Goal: Find specific page/section: Find specific page/section

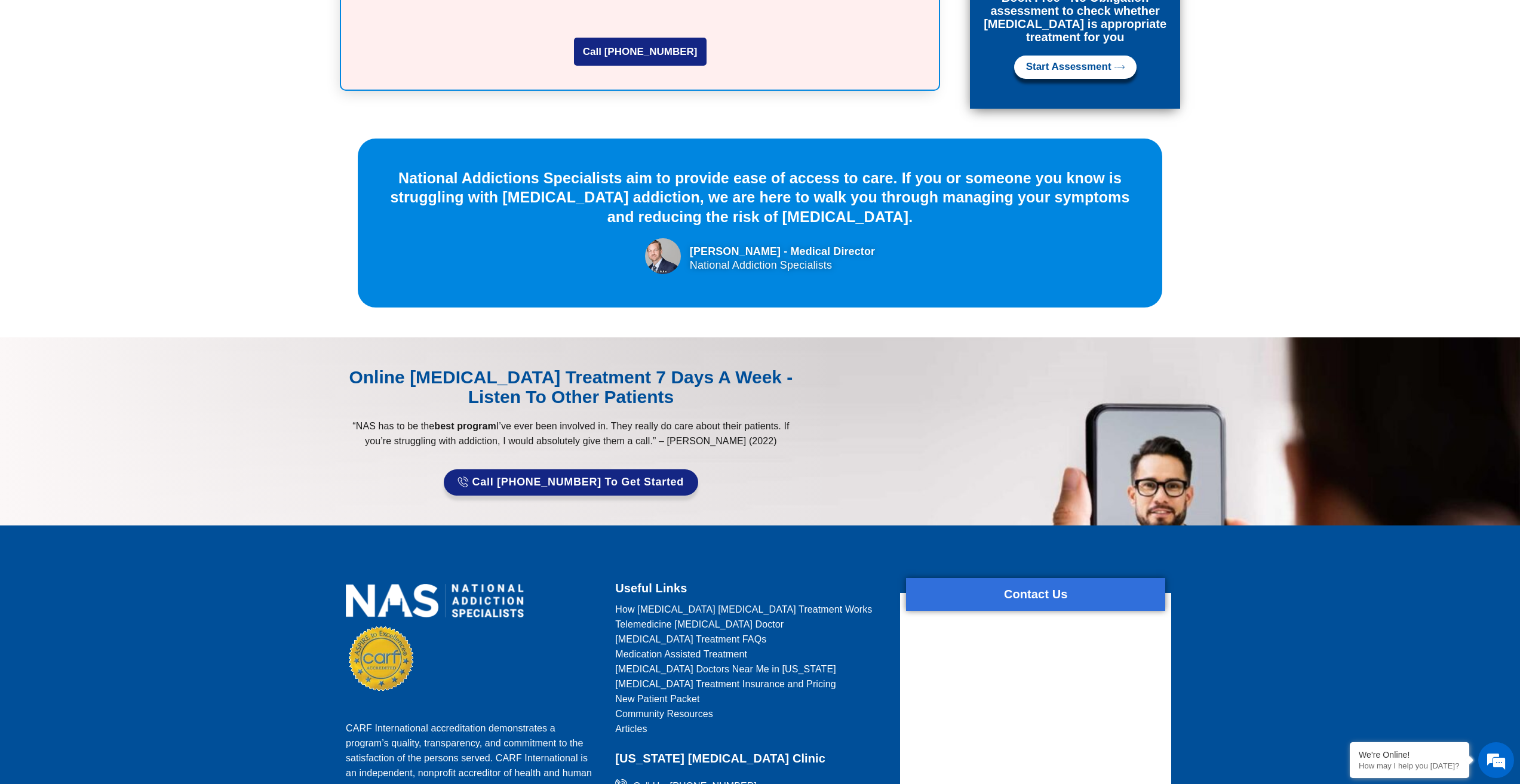
scroll to position [3762, 0]
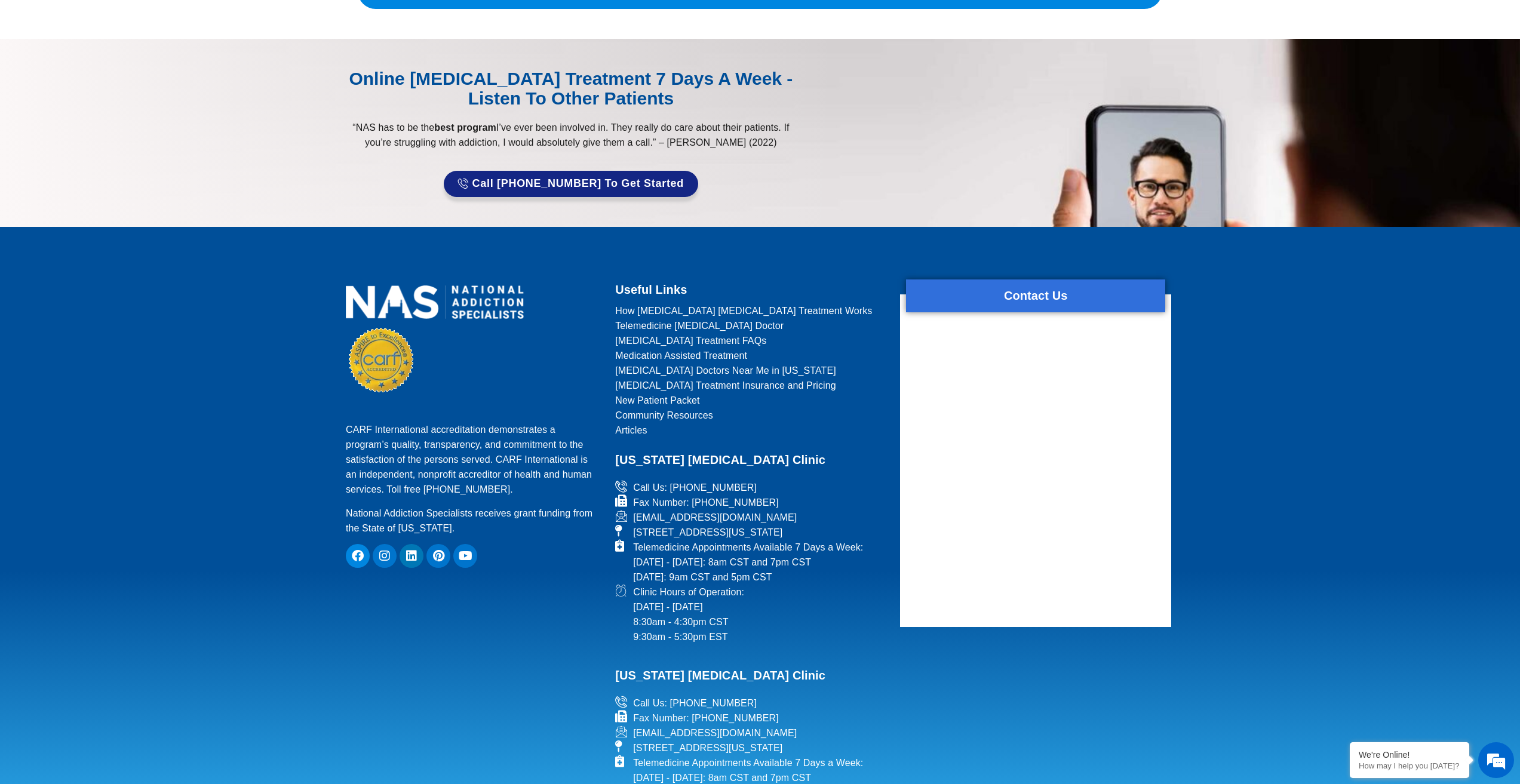
click at [628, 318] on span "Telemedicine [MEDICAL_DATA] Doctor" at bounding box center [700, 325] width 169 height 15
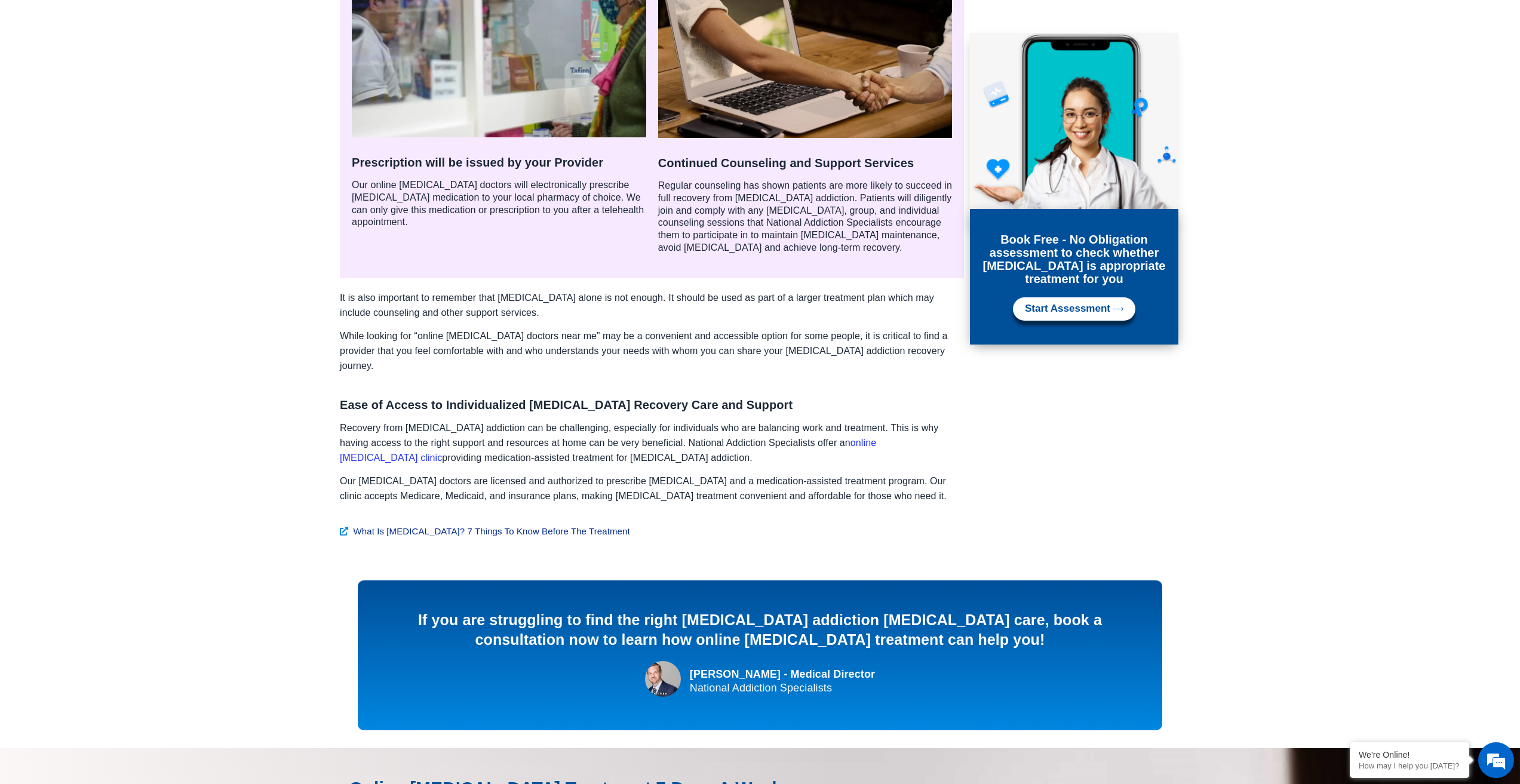
scroll to position [1433, 0]
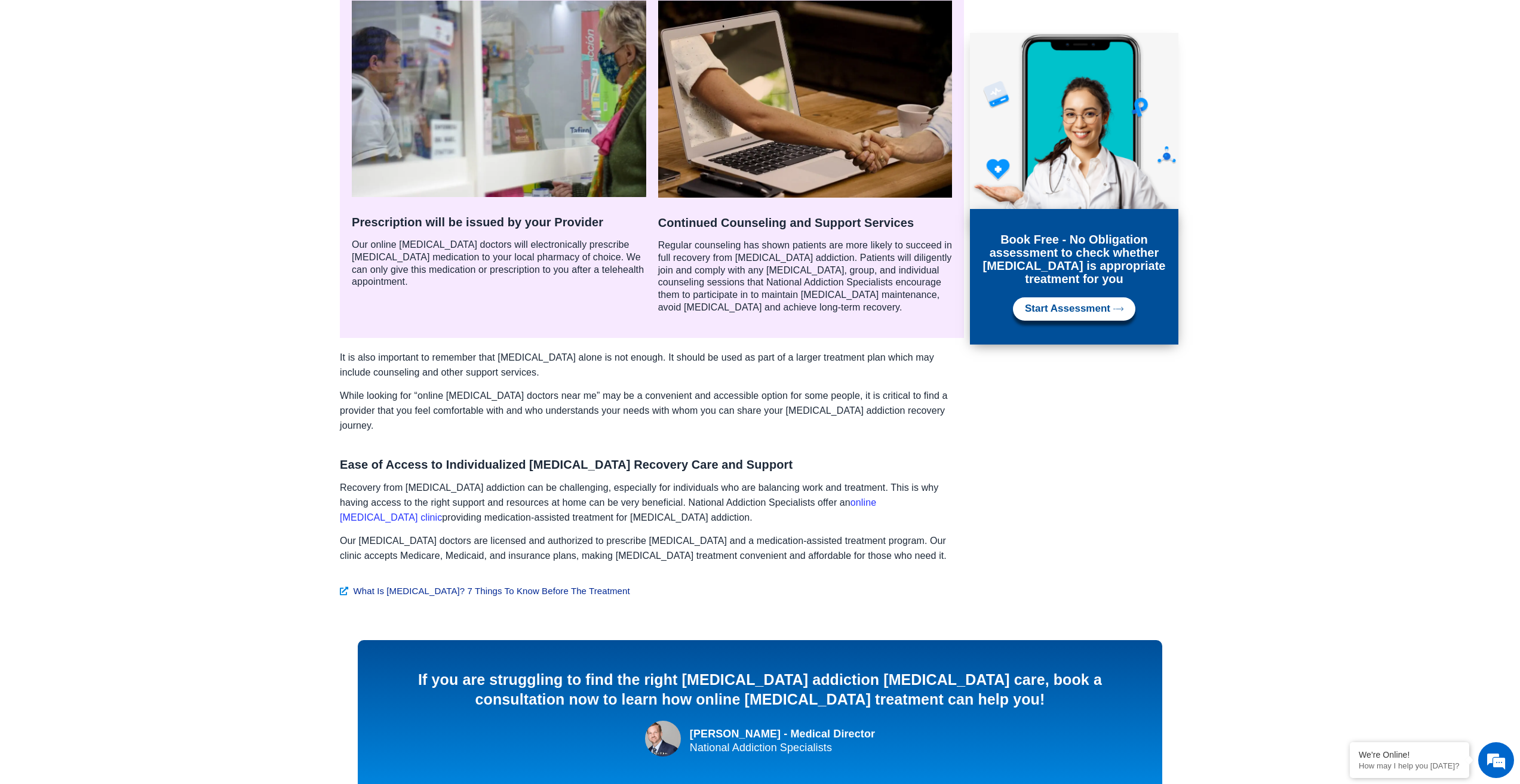
click at [846, 497] on link "online Suboxone clinic" at bounding box center [608, 509] width 536 height 25
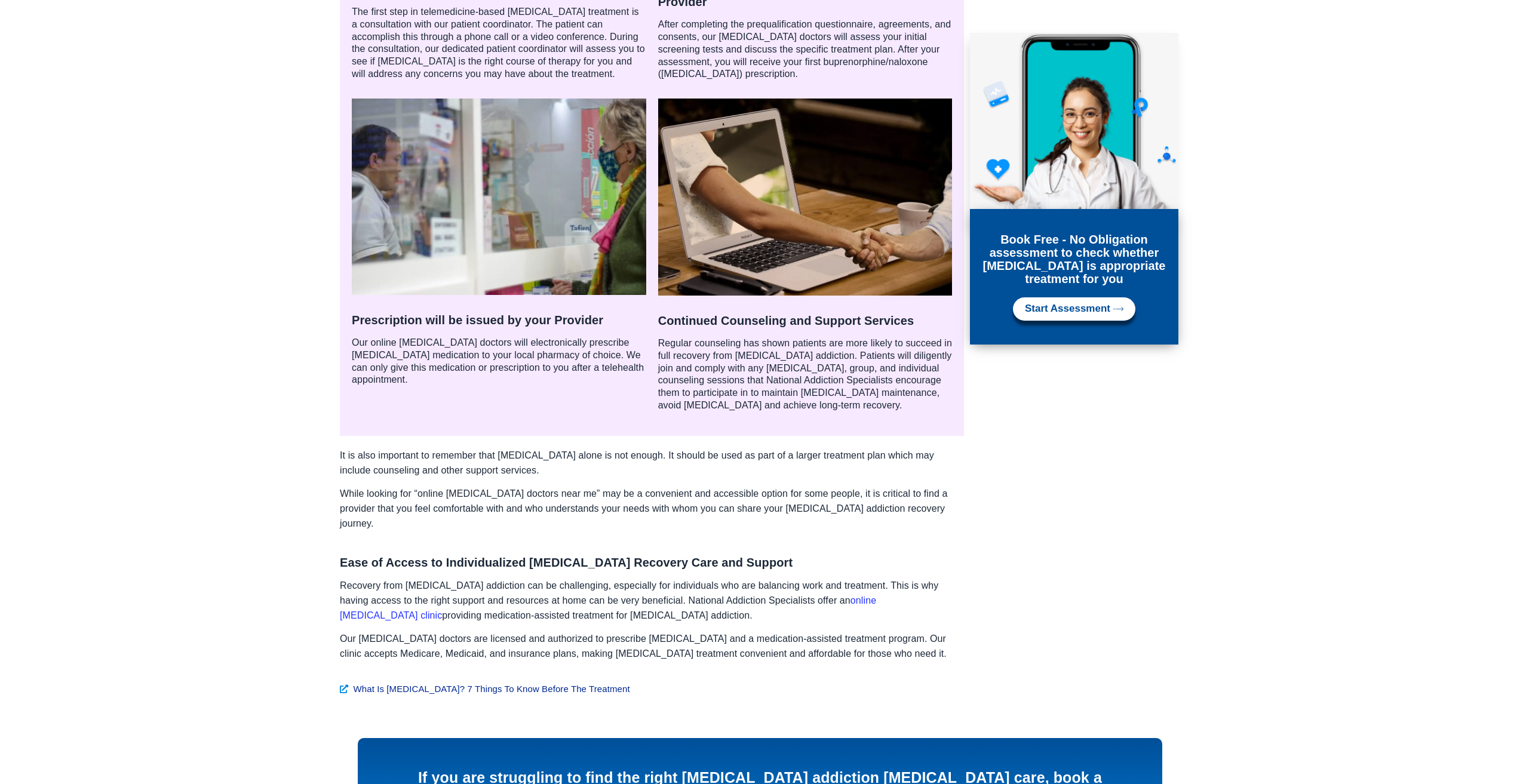
scroll to position [1433, 0]
